Goal: Task Accomplishment & Management: Use online tool/utility

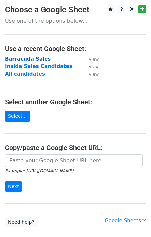
click at [28, 60] on strong "Barracuda Sales" at bounding box center [28, 59] width 46 height 6
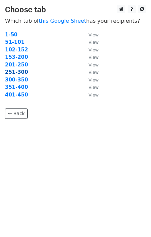
click at [23, 72] on strong "251-300" at bounding box center [16, 72] width 23 height 6
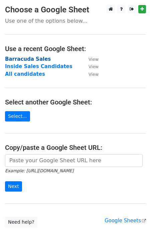
click at [21, 57] on strong "Barracuda Sales" at bounding box center [28, 59] width 46 height 6
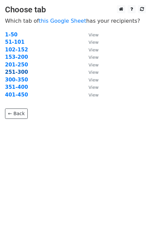
click at [21, 72] on strong "251-300" at bounding box center [16, 72] width 23 height 6
